Goal: Book appointment/travel/reservation

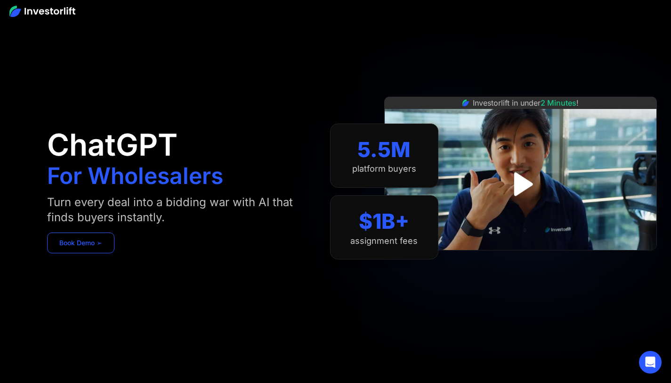
click at [89, 247] on link "Book Demo ➢" at bounding box center [80, 242] width 67 height 21
click at [544, 182] on img "open lightbox" at bounding box center [521, 184] width 72 height 72
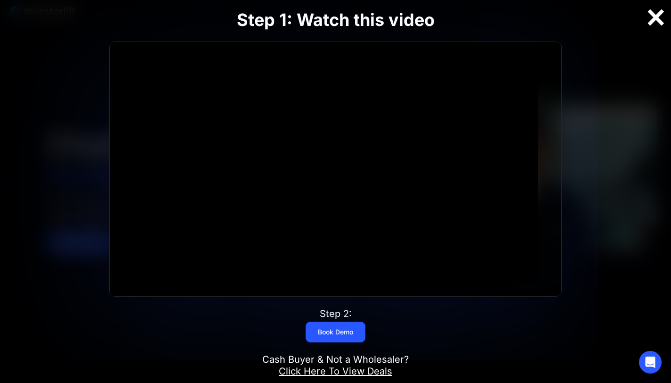
click at [656, 15] on div at bounding box center [656, 18] width 30 height 20
